Goal: Find contact information: Find contact information

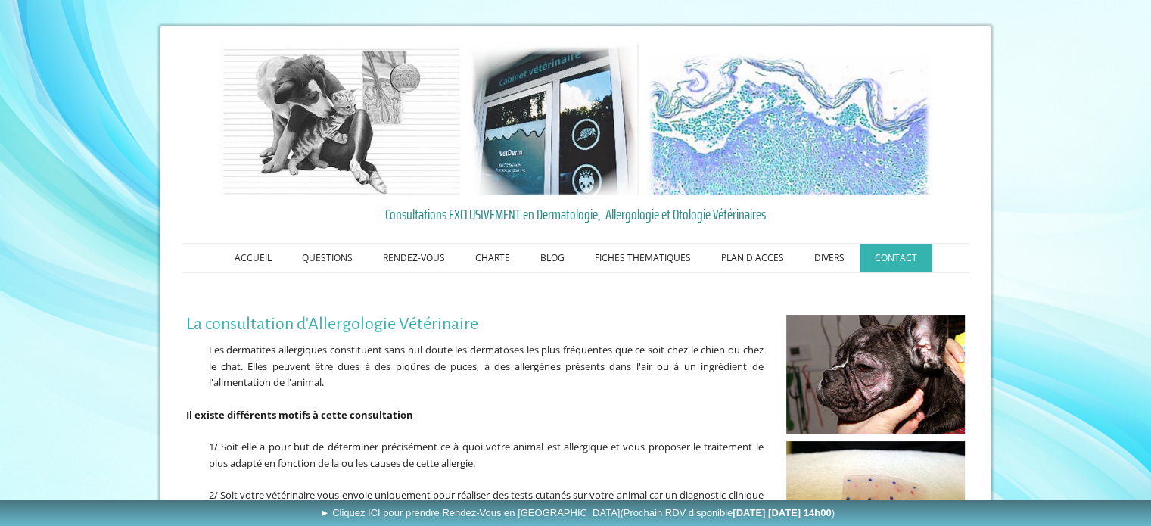
click at [869, 251] on link "CONTACT" at bounding box center [896, 258] width 73 height 29
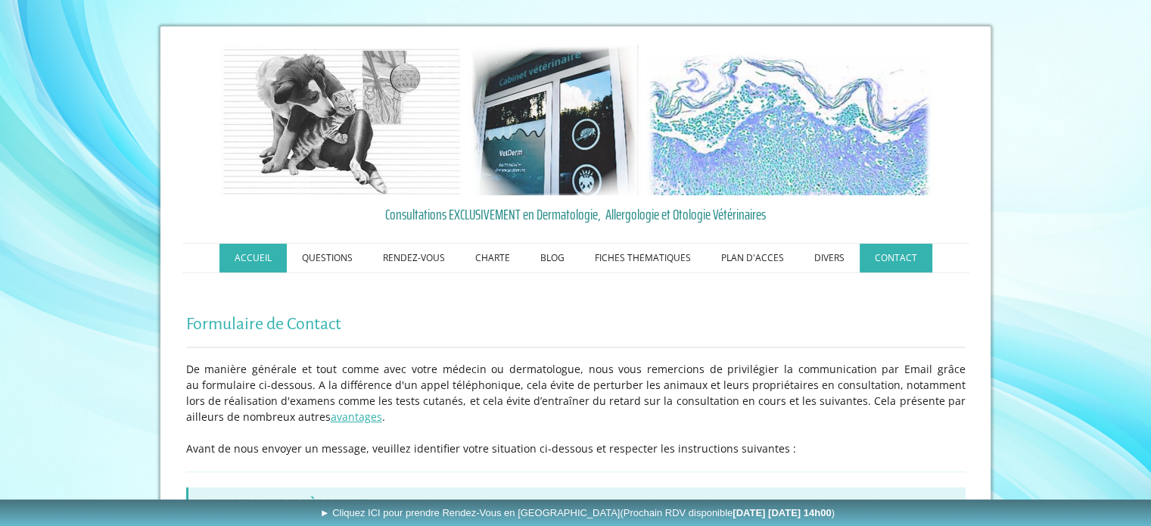
click at [244, 263] on link "ACCUEIL" at bounding box center [252, 258] width 67 height 29
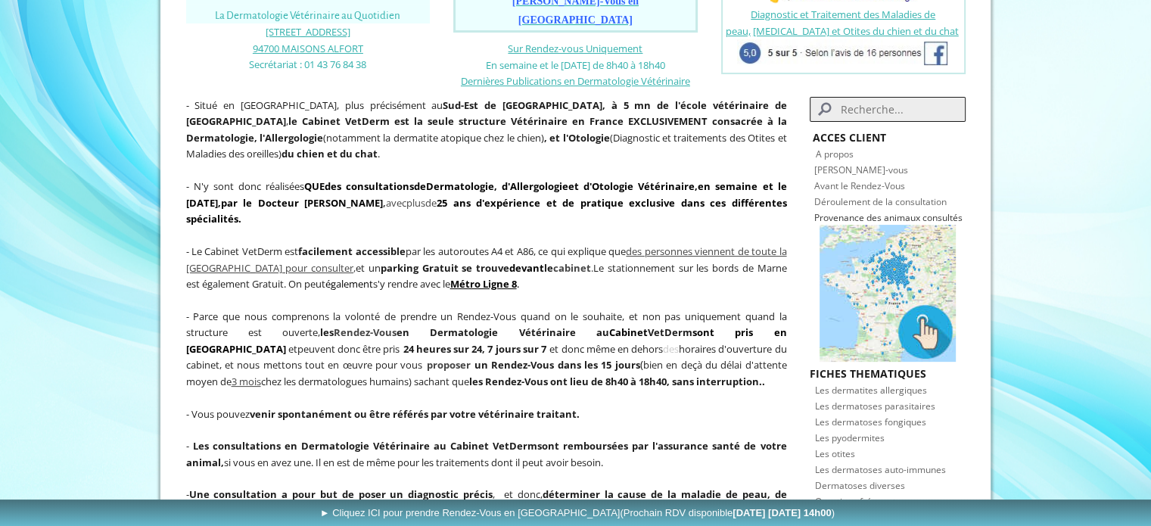
scroll to position [378, 0]
